Goal: Task Accomplishment & Management: Use online tool/utility

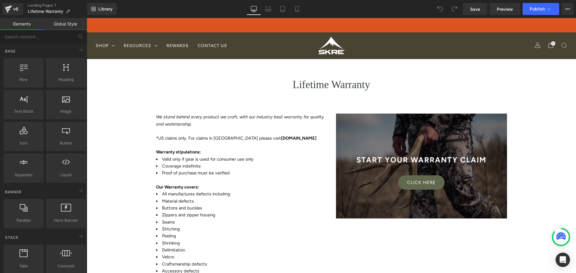
click at [430, 183] on div "Click here Button" at bounding box center [421, 183] width 171 height 14
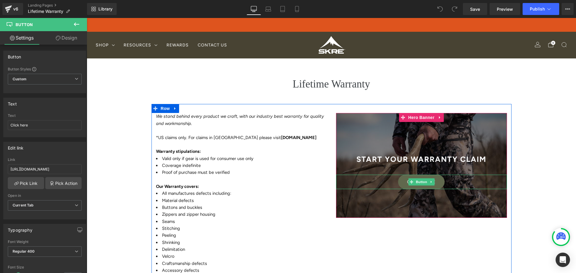
click at [436, 183] on link "Click here" at bounding box center [421, 182] width 47 height 14
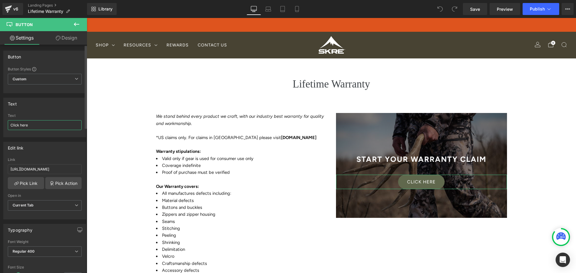
click at [59, 121] on input "Click here" at bounding box center [45, 125] width 74 height 10
type input "C"
type input "Start Claim"
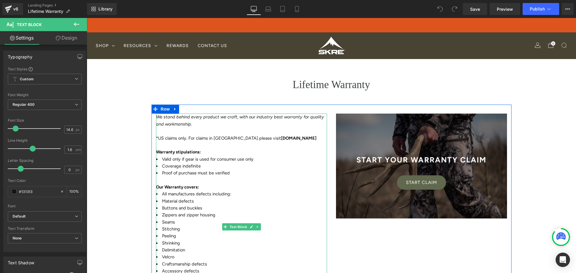
scroll to position [180, 0]
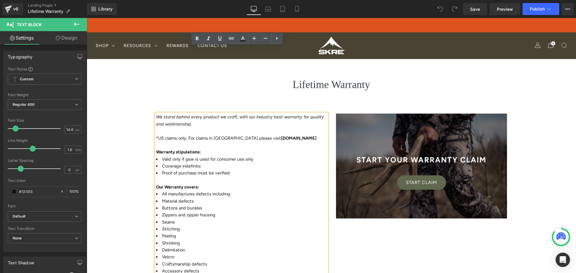
click at [359, 131] on div "We stand behind every product we craft, with our industry best warranty for qua…" at bounding box center [332, 226] width 360 height 243
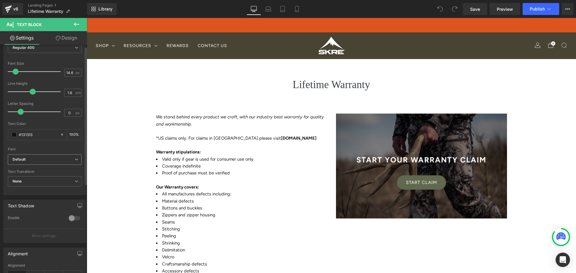
scroll to position [0, 0]
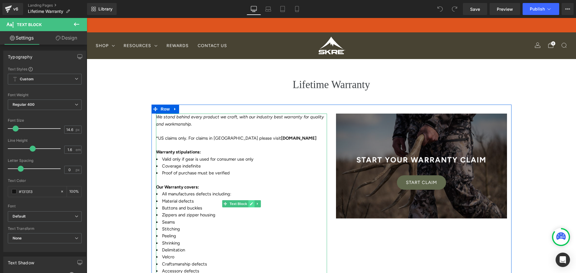
click at [250, 203] on icon at bounding box center [251, 204] width 3 height 3
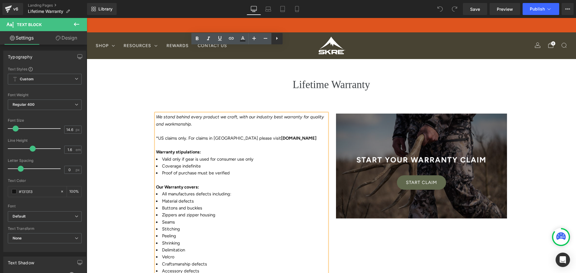
click at [274, 38] on icon at bounding box center [276, 38] width 7 height 7
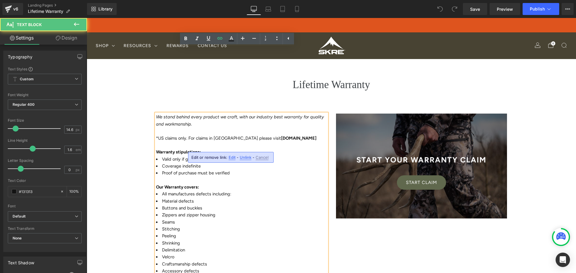
click at [234, 160] on div "Edit or remove link: Edit - Unlink - Cancel" at bounding box center [231, 157] width 86 height 11
drag, startPoint x: 233, startPoint y: 159, endPoint x: 146, endPoint y: 141, distance: 88.6
click at [233, 159] on span "Edit" at bounding box center [232, 157] width 7 height 5
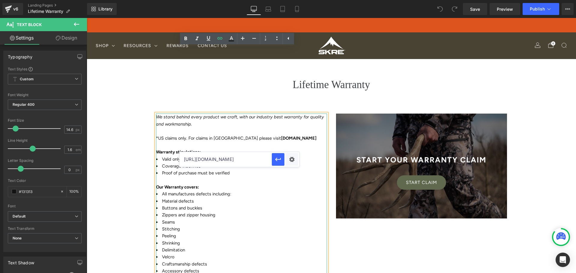
drag, startPoint x: 233, startPoint y: 140, endPoint x: 225, endPoint y: 143, distance: 9.1
drag, startPoint x: 151, startPoint y: 147, endPoint x: 200, endPoint y: 149, distance: 48.9
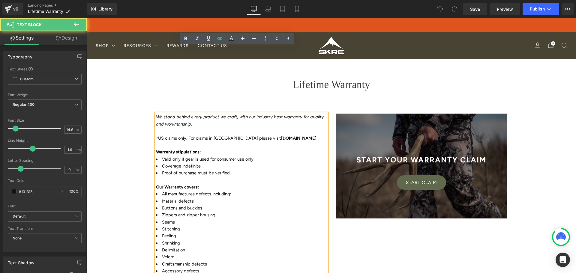
click at [232, 157] on span "Edit" at bounding box center [232, 157] width 7 height 5
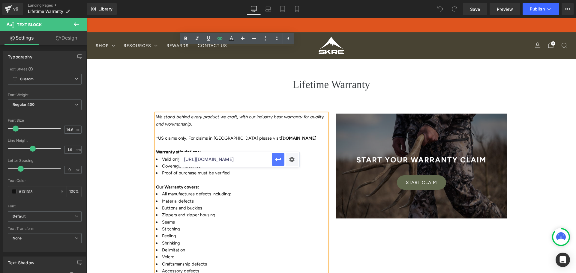
scroll to position [0, 35]
drag, startPoint x: 240, startPoint y: 161, endPoint x: 273, endPoint y: 159, distance: 33.4
click at [274, 160] on div "[URL][DOMAIN_NAME]" at bounding box center [239, 159] width 120 height 15
drag, startPoint x: 248, startPoint y: 137, endPoint x: 220, endPoint y: 142, distance: 28.7
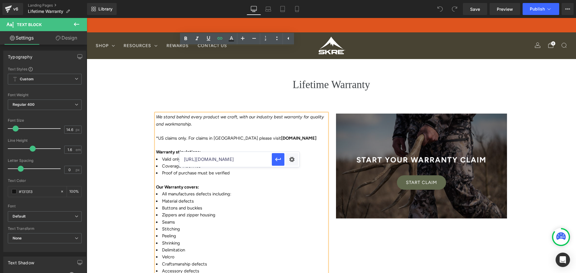
scroll to position [0, 0]
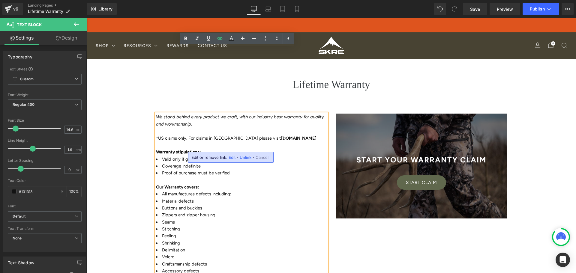
drag, startPoint x: 231, startPoint y: 136, endPoint x: 227, endPoint y: 146, distance: 10.7
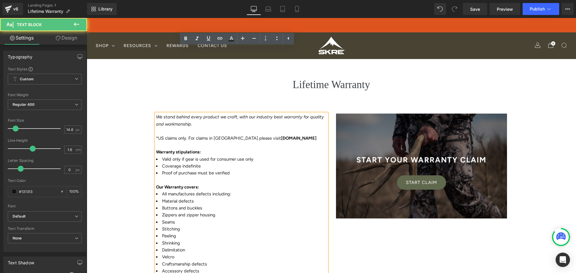
drag, startPoint x: 215, startPoint y: 146, endPoint x: 217, endPoint y: 149, distance: 3.8
click at [231, 158] on span "Edit" at bounding box center [232, 157] width 7 height 5
click at [230, 158] on input "[URL][DOMAIN_NAME]" at bounding box center [225, 159] width 92 height 15
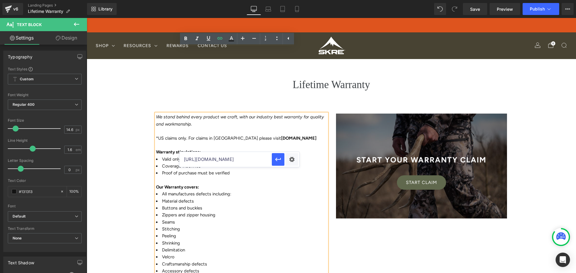
drag, startPoint x: 237, startPoint y: 148, endPoint x: 233, endPoint y: 148, distance: 4.5
drag, startPoint x: 219, startPoint y: 148, endPoint x: 148, endPoint y: 149, distance: 71.7
click at [152, 149] on div "We stand behind every product we craft, with our industry best warranty for qua…" at bounding box center [242, 229] width 180 height 231
click at [220, 39] on icon at bounding box center [219, 38] width 7 height 7
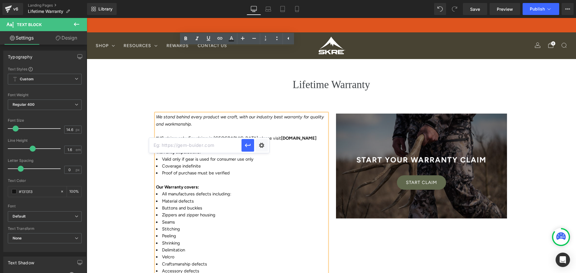
click at [211, 148] on input "text" at bounding box center [195, 145] width 92 height 15
paste input "[URL][DOMAIN_NAME]"
type input "[URL][DOMAIN_NAME]"
click at [247, 146] on icon "button" at bounding box center [248, 146] width 6 height 4
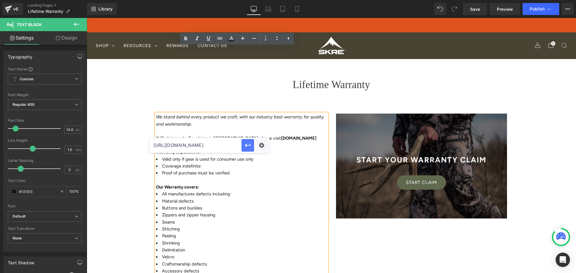
scroll to position [0, 0]
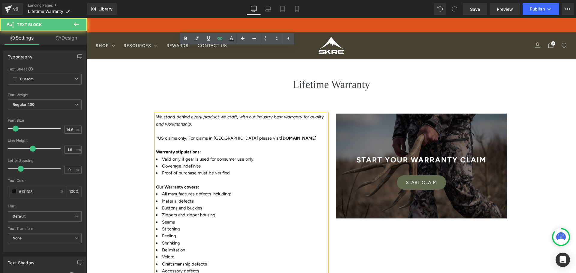
drag, startPoint x: 200, startPoint y: 148, endPoint x: 151, endPoint y: 148, distance: 48.9
drag, startPoint x: 206, startPoint y: 37, endPoint x: 209, endPoint y: 43, distance: 5.9
click at [206, 37] on icon at bounding box center [208, 38] width 7 height 7
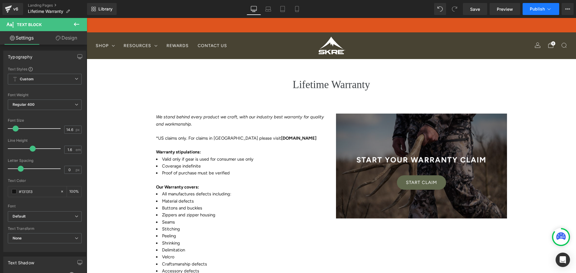
click at [538, 8] on span "Publish" at bounding box center [537, 9] width 15 height 5
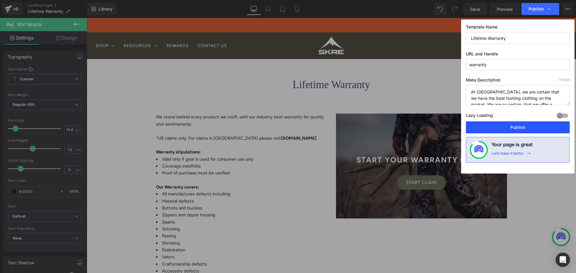
click at [520, 130] on button "Publish" at bounding box center [518, 128] width 104 height 12
